Goal: Check status

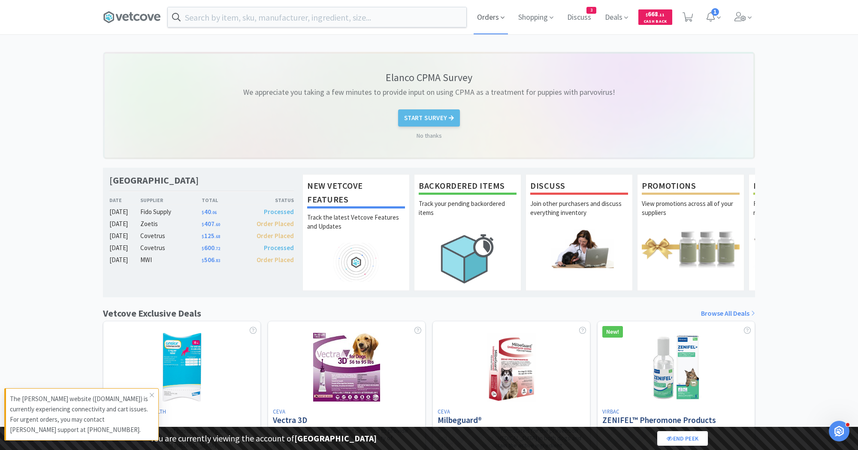
click at [490, 15] on span "Orders" at bounding box center [491, 17] width 34 height 34
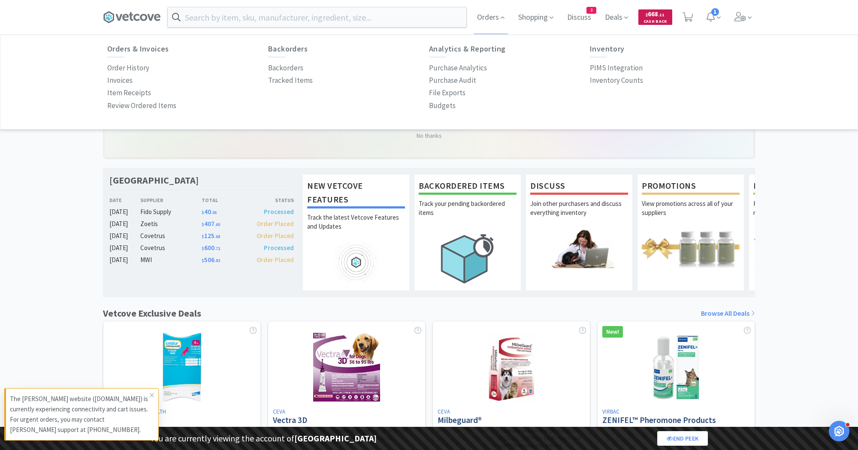
click at [666, 12] on span "$ 668 . 11 Cash Back" at bounding box center [655, 16] width 34 height 15
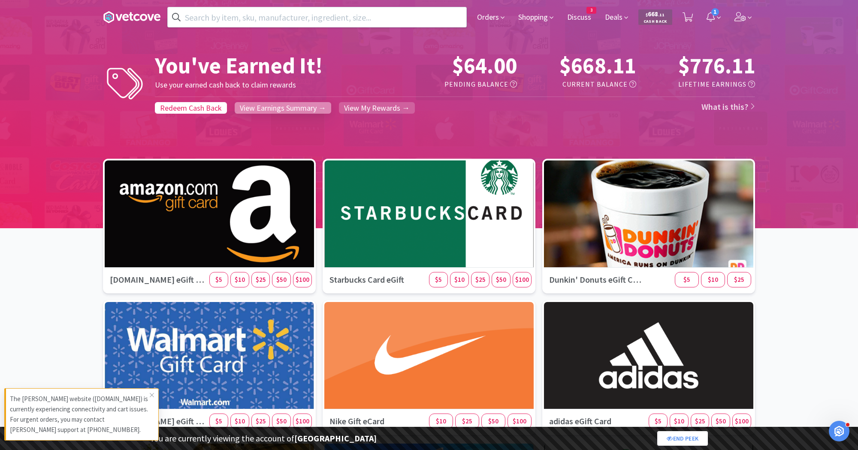
click at [278, 109] on span "View Earnings Summary →" at bounding box center [283, 108] width 86 height 10
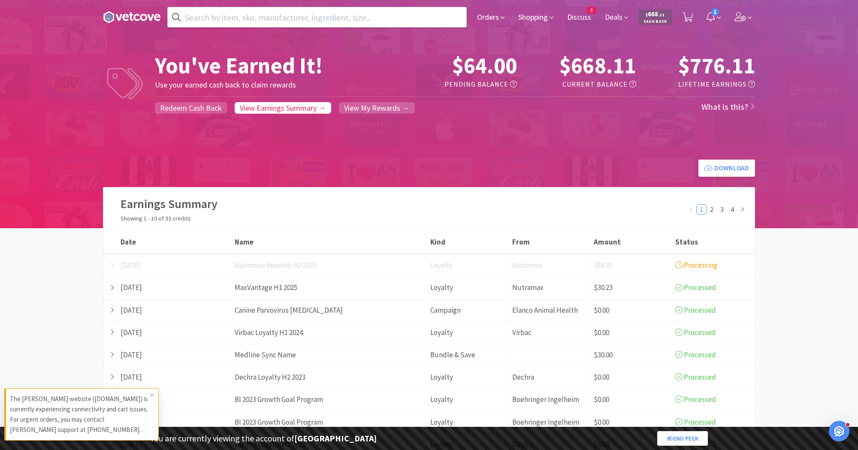
scroll to position [74, 0]
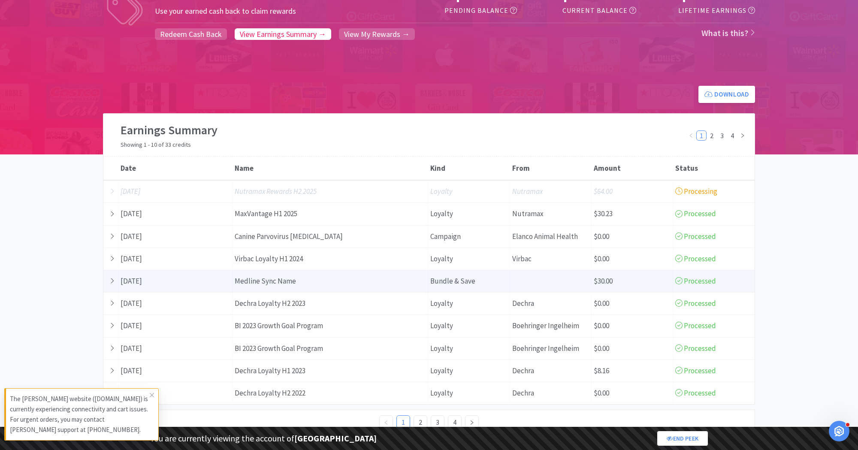
click at [217, 278] on div "Date [DATE]" at bounding box center [175, 281] width 114 height 22
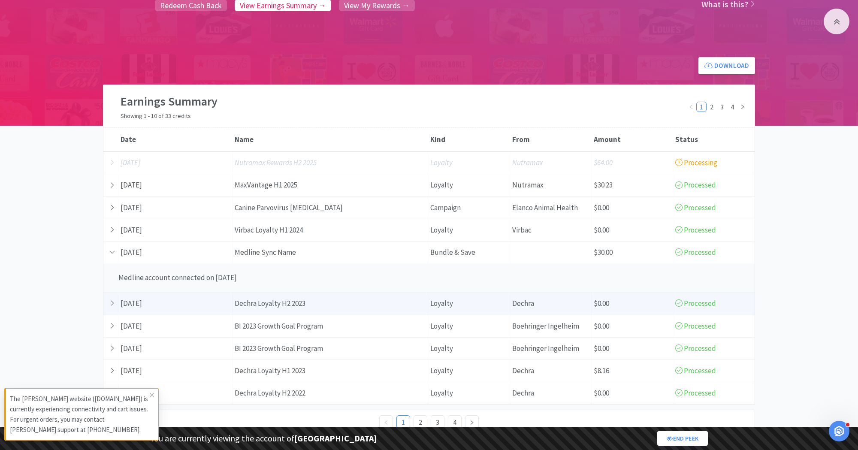
click at [214, 293] on div "Date [DATE]" at bounding box center [175, 304] width 114 height 22
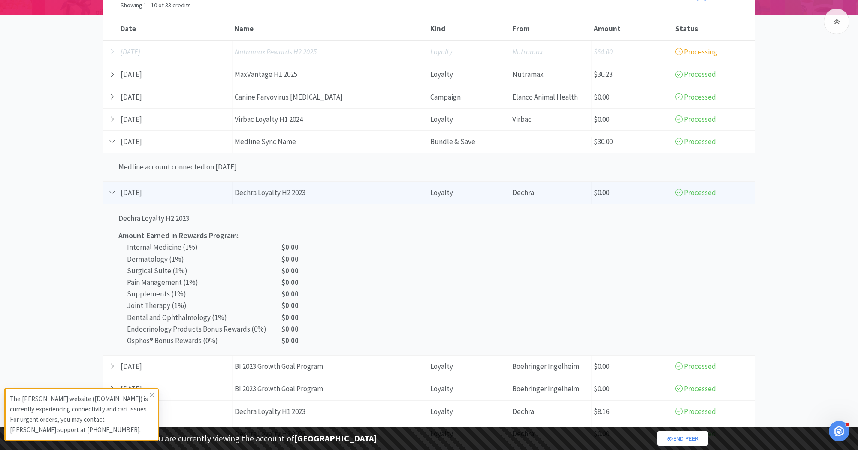
scroll to position [254, 0]
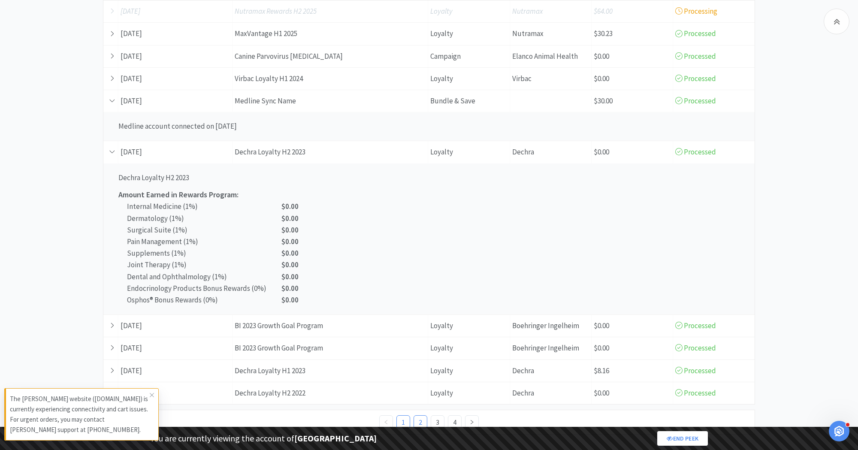
click at [423, 416] on link "2" at bounding box center [420, 422] width 13 height 13
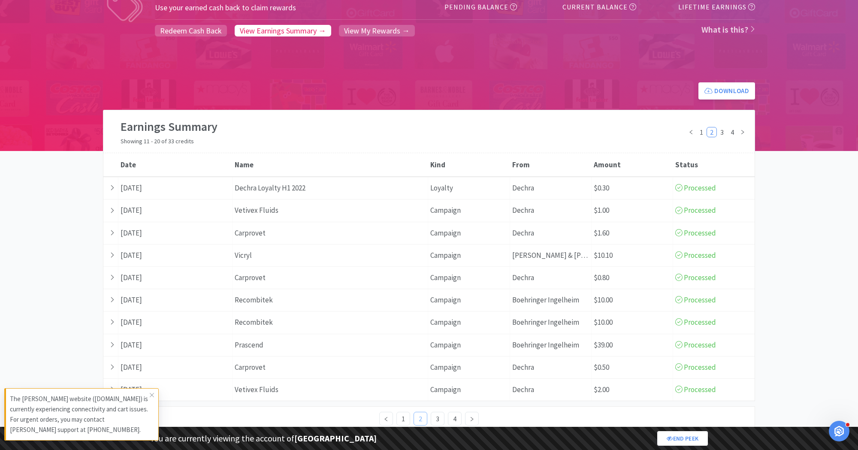
scroll to position [74, 0]
